Goal: Information Seeking & Learning: Learn about a topic

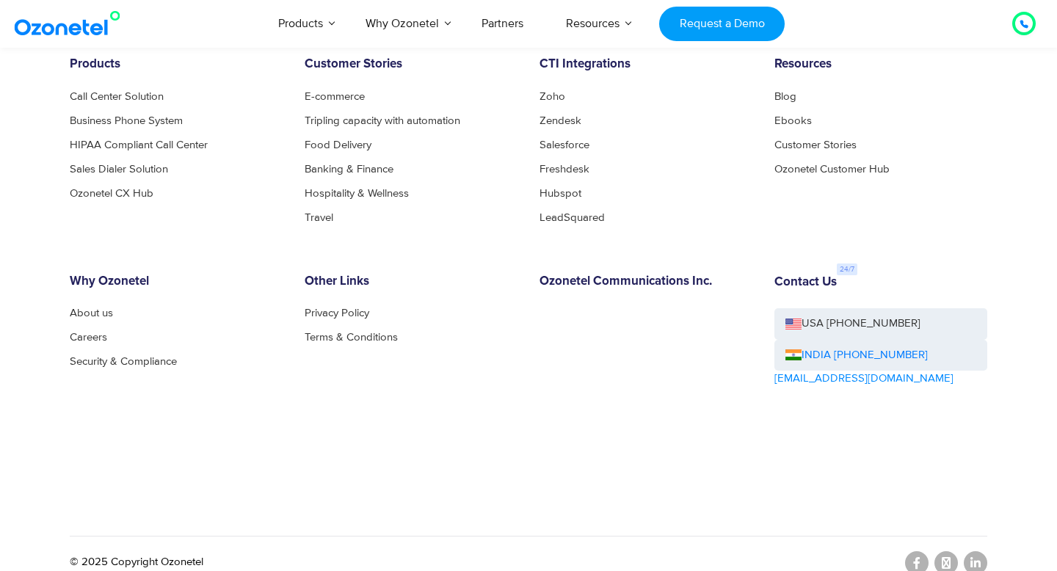
scroll to position [8046, 0]
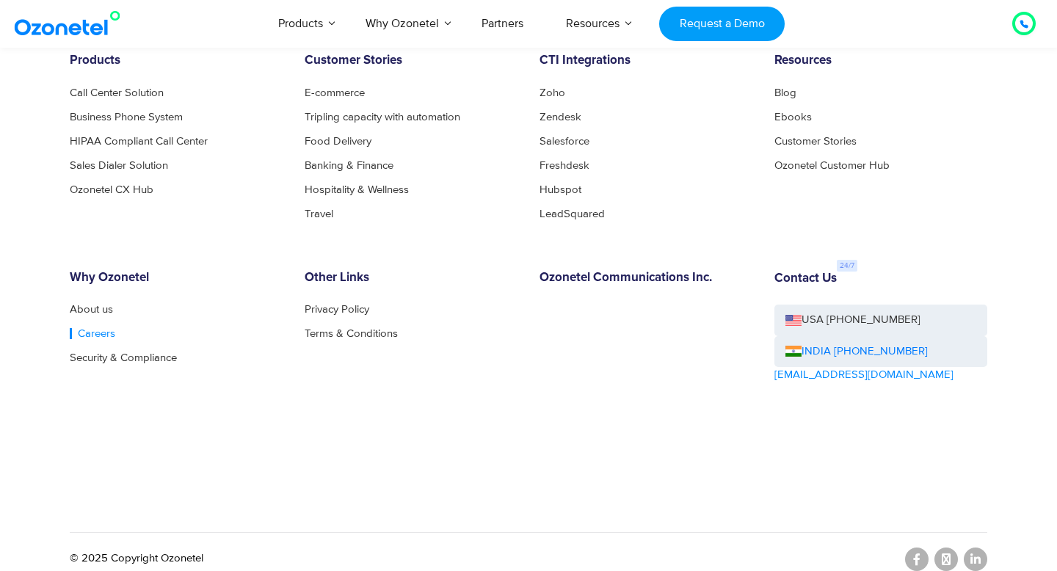
click at [95, 328] on link "Careers" at bounding box center [93, 333] width 46 height 11
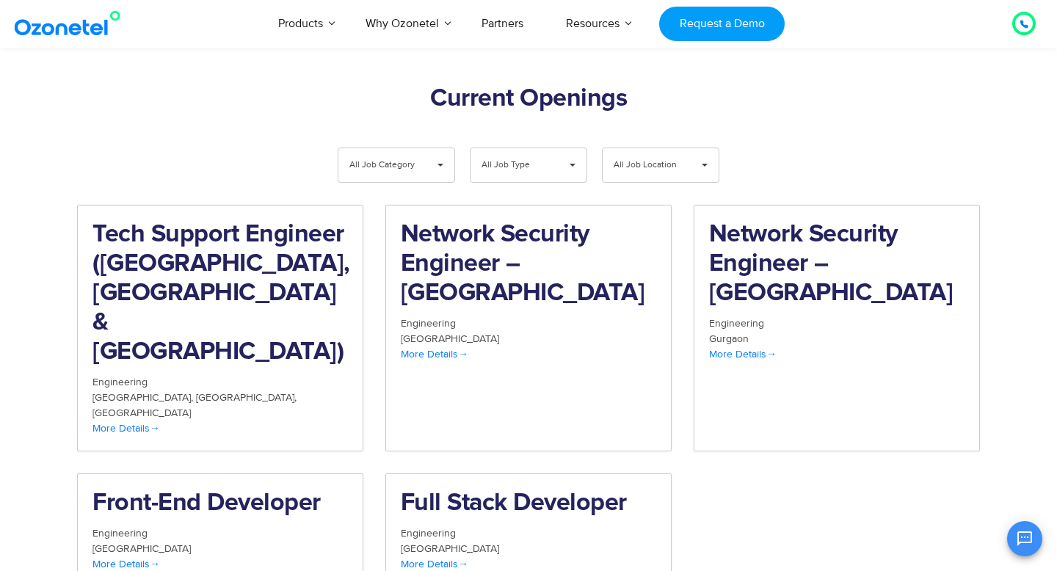
scroll to position [1472, 0]
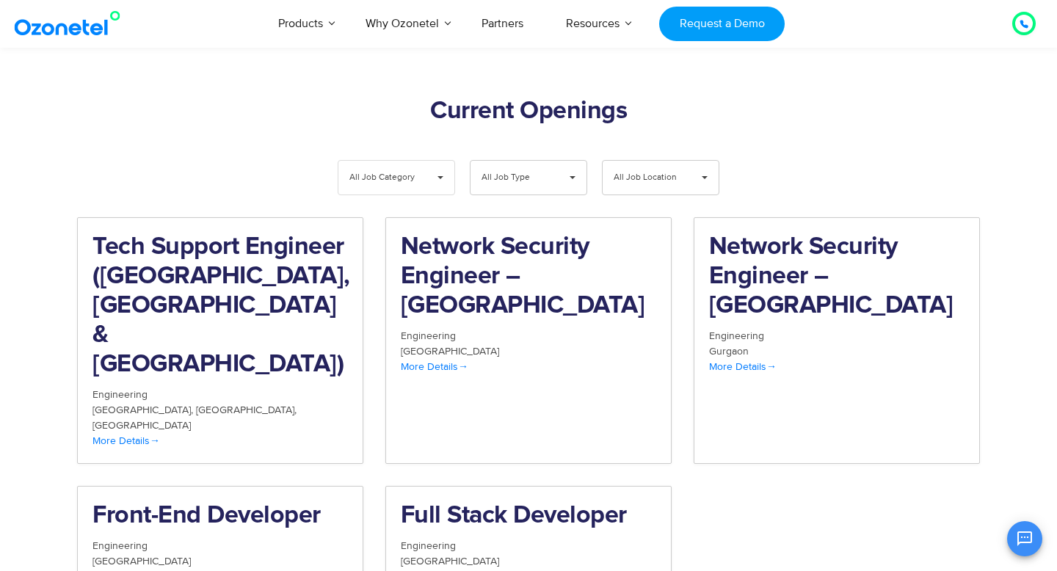
click at [443, 161] on span "▾" at bounding box center [441, 178] width 28 height 34
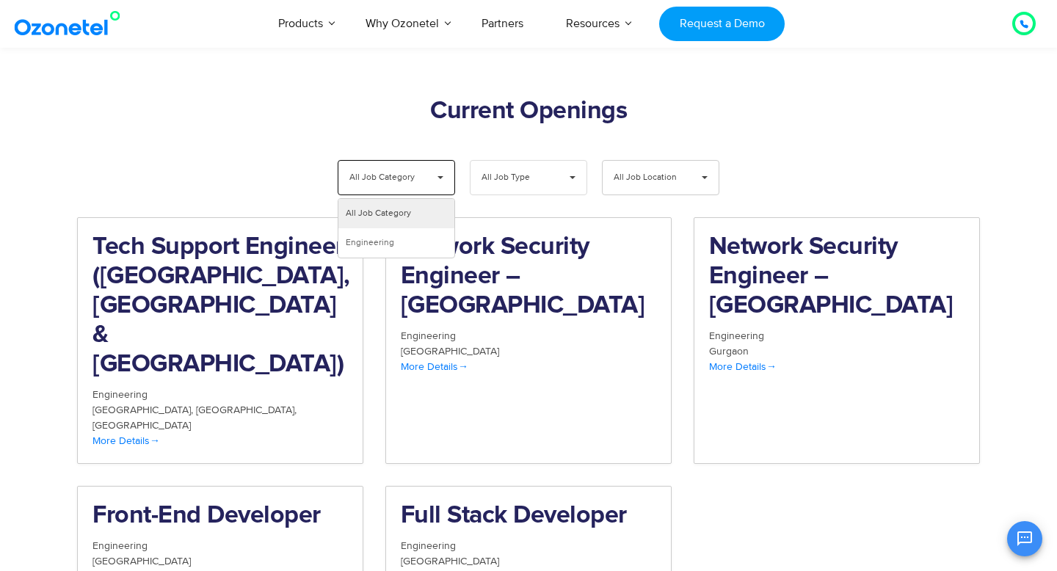
click at [521, 161] on span "All Job Type" at bounding box center [517, 178] width 70 height 34
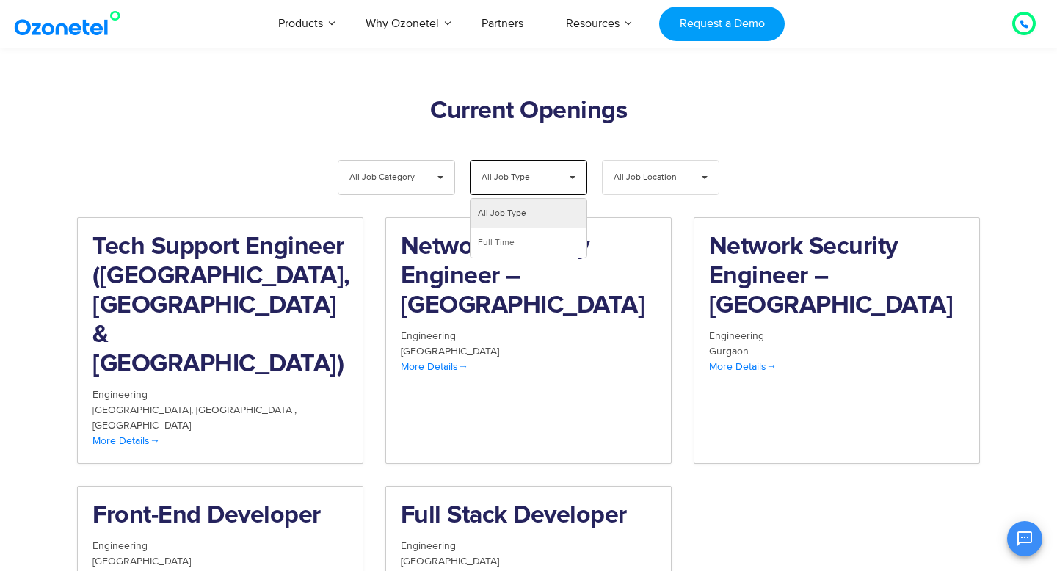
click at [642, 161] on span "All Job Location" at bounding box center [649, 178] width 70 height 34
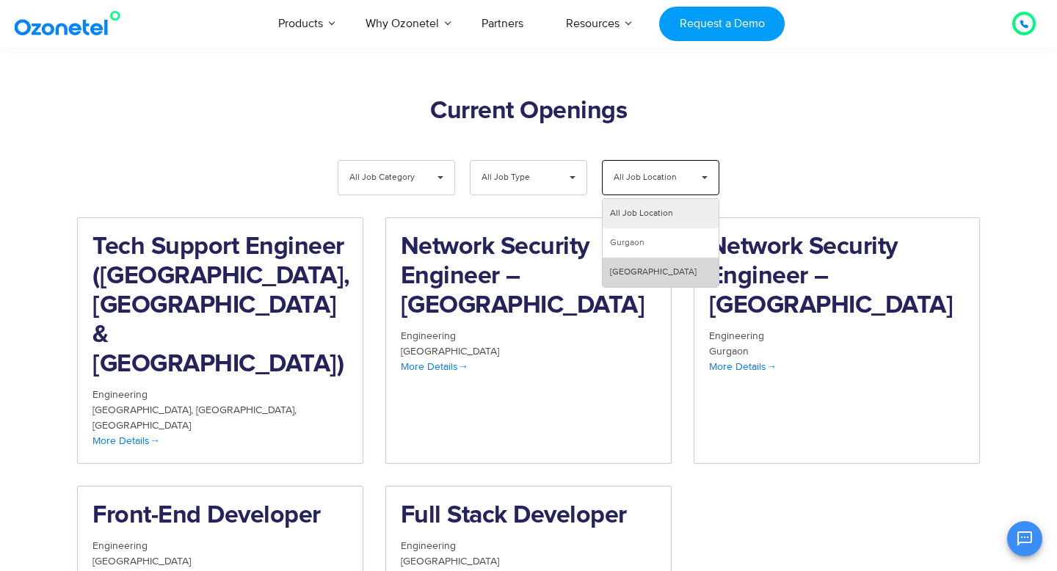
click at [626, 258] on li "Hyderabad" at bounding box center [661, 272] width 116 height 29
select select "**"
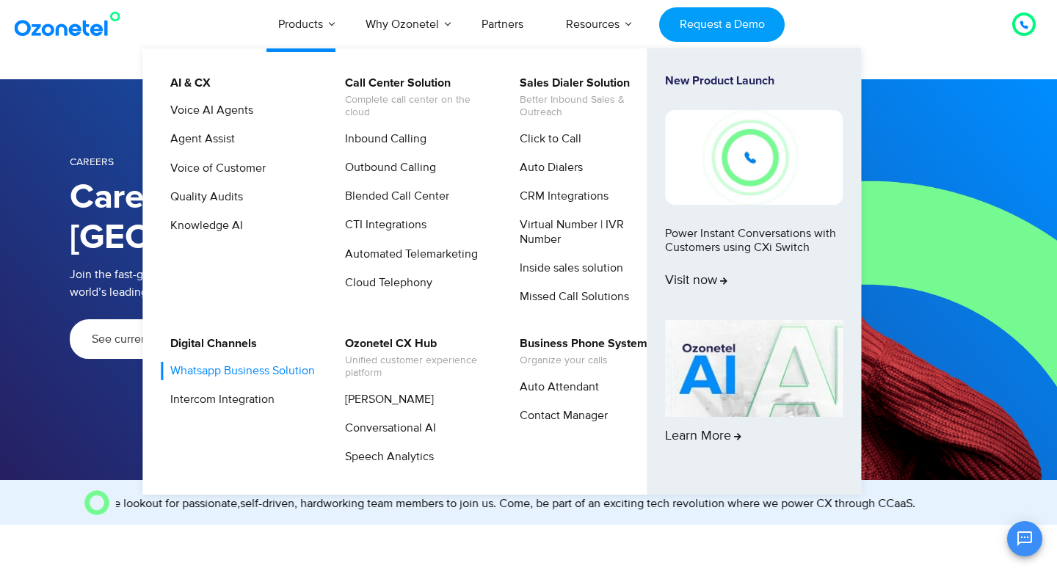
click at [217, 375] on link "Whatsapp Business Solution" at bounding box center [239, 371] width 156 height 18
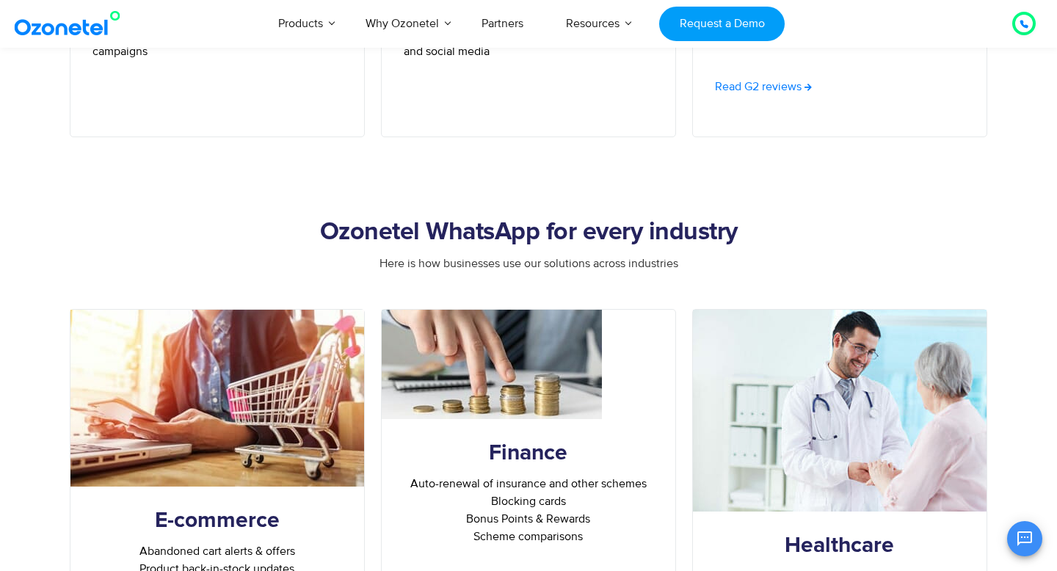
scroll to position [4261, 0]
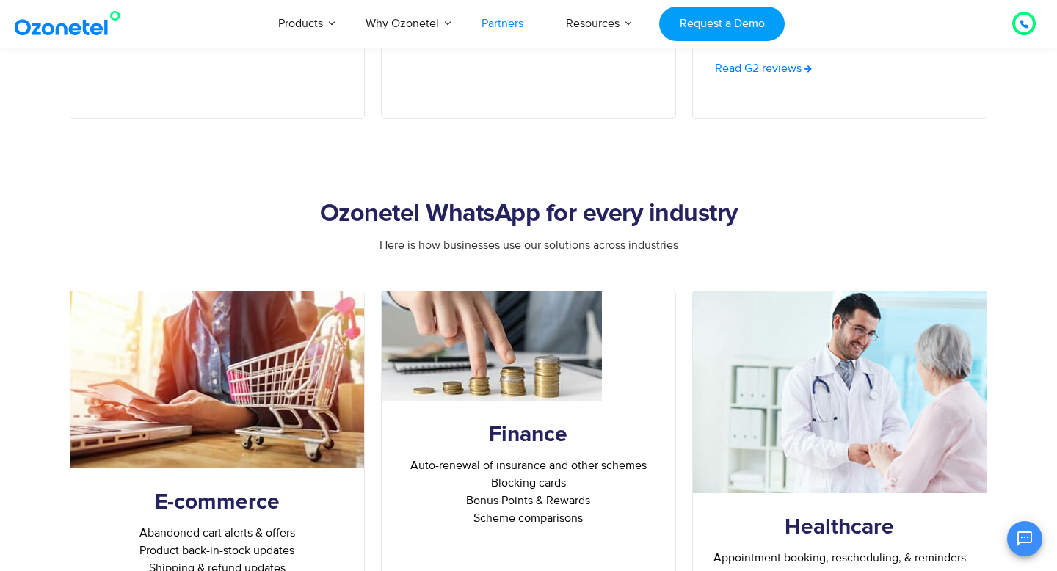
click at [518, 15] on link "Partners" at bounding box center [502, 23] width 84 height 48
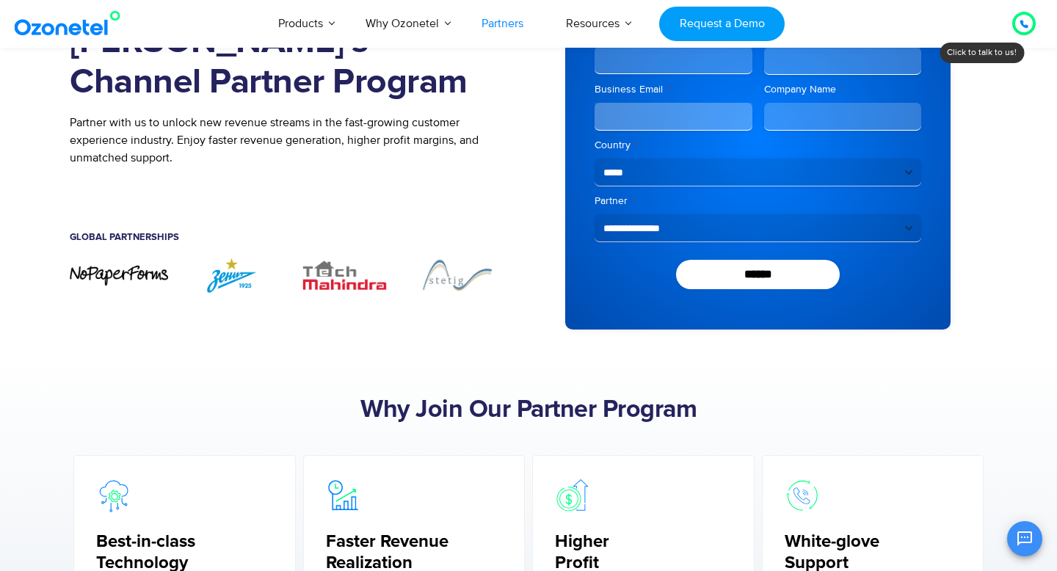
scroll to position [124, 0]
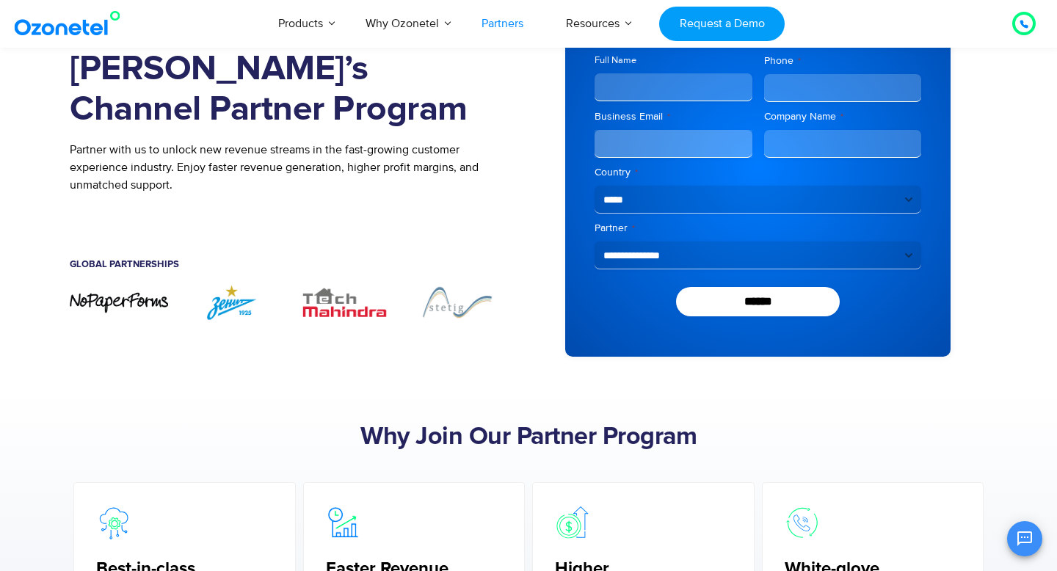
click at [238, 311] on img "2 / 7" at bounding box center [232, 302] width 98 height 36
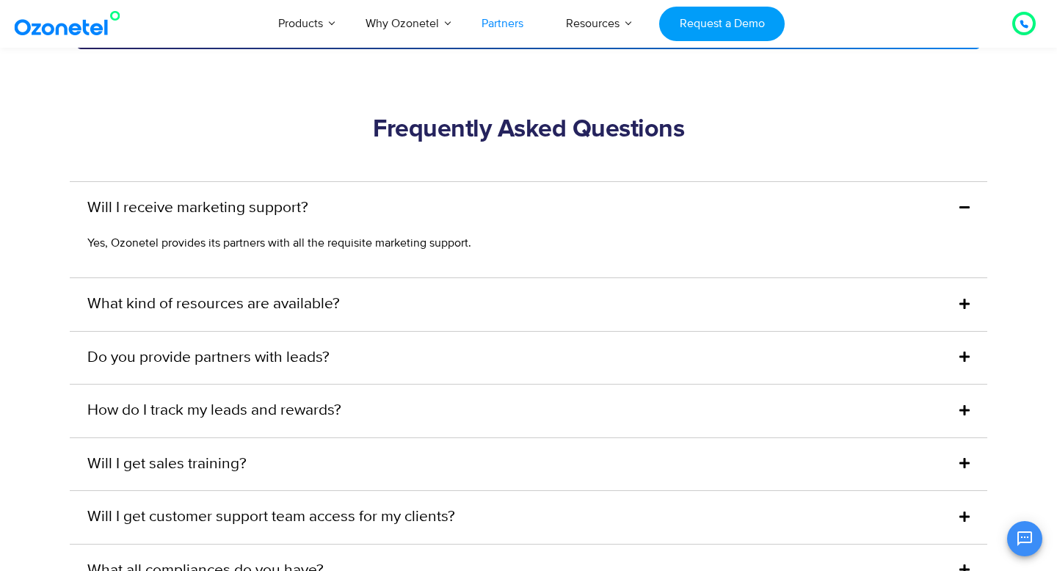
scroll to position [3532, 0]
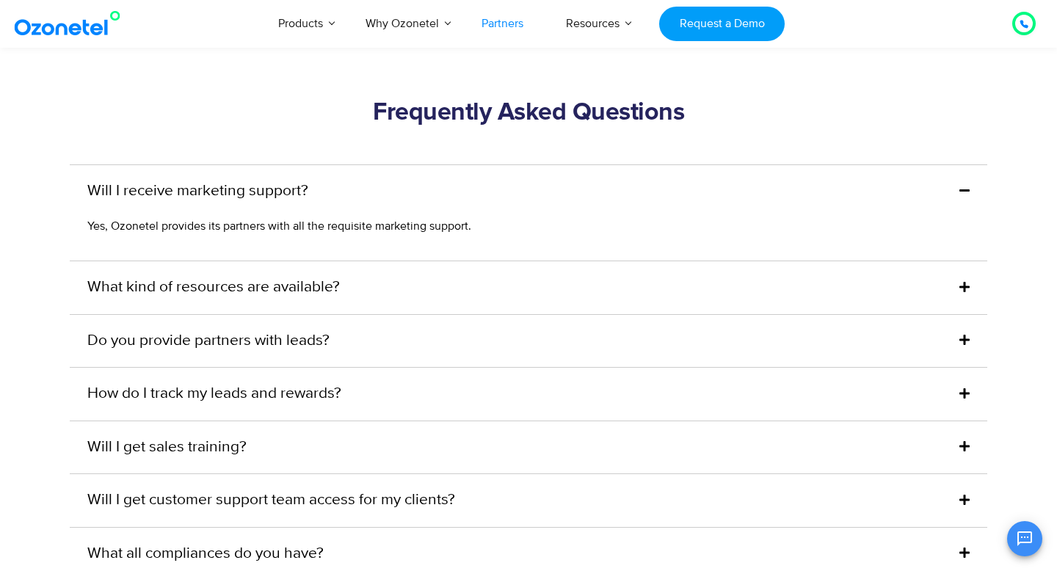
click at [968, 281] on icon at bounding box center [965, 287] width 10 height 12
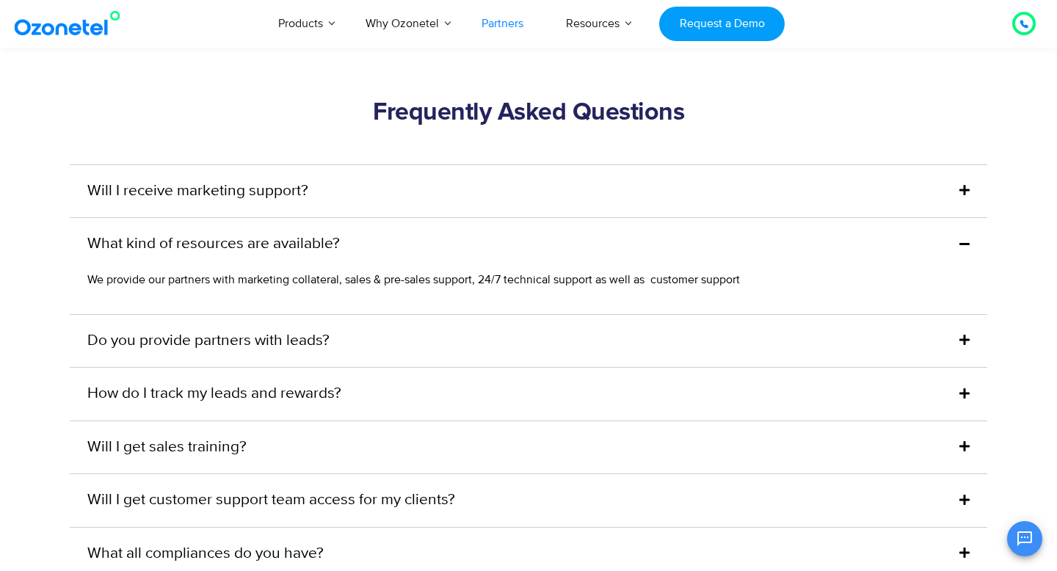
click at [971, 320] on div "Do you provide partners with leads?" at bounding box center [529, 341] width 918 height 53
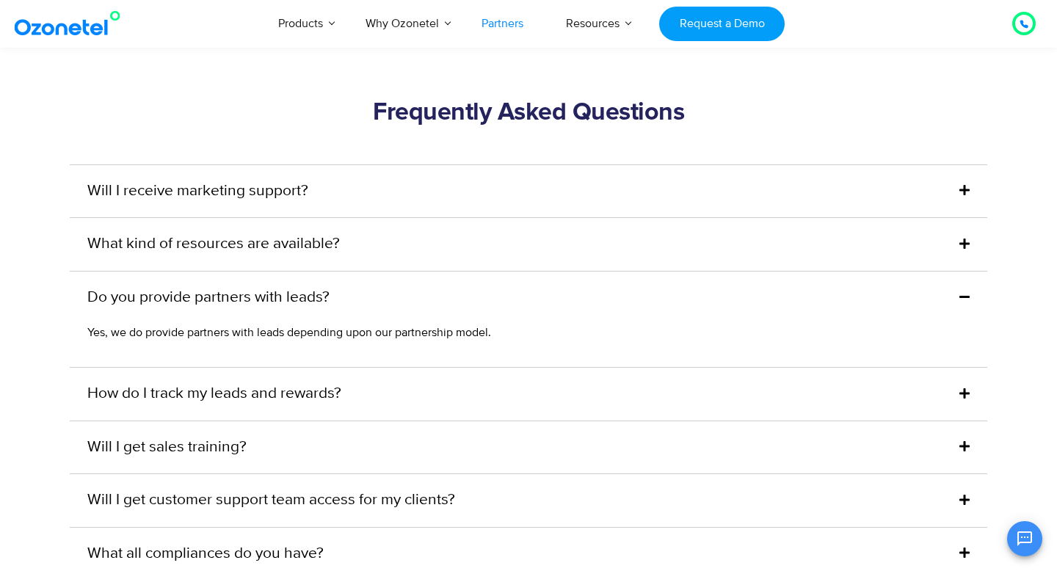
click at [952, 385] on span at bounding box center [961, 394] width 18 height 18
